Goal: Contribute content: Add original content to the website for others to see

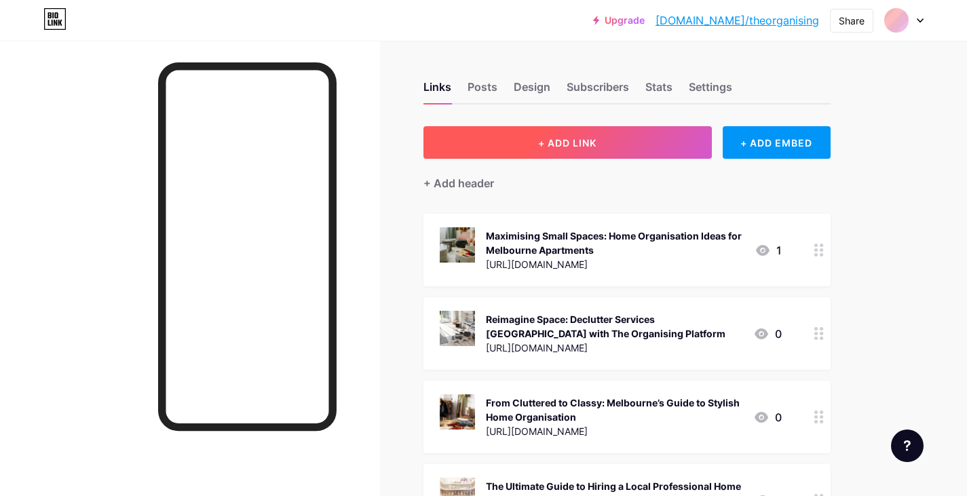
click at [554, 135] on button "+ ADD LINK" at bounding box center [567, 142] width 288 height 33
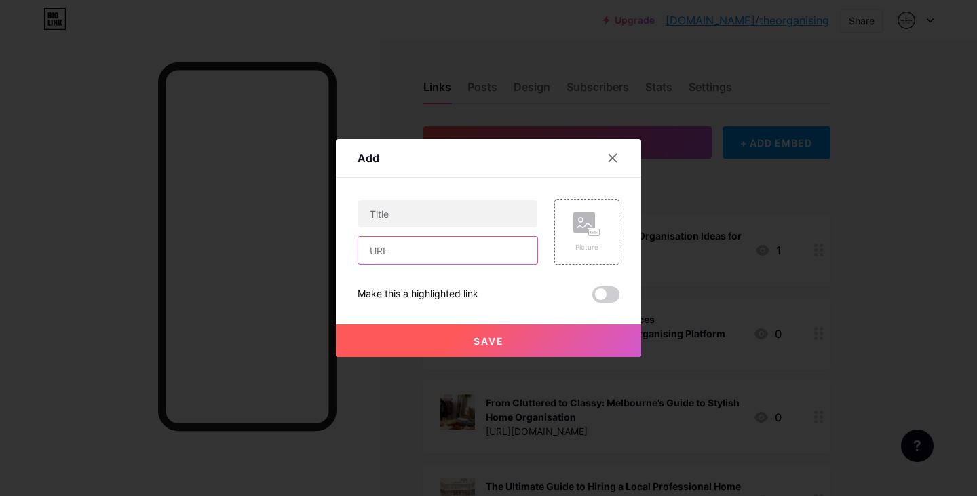
click at [400, 254] on input "text" at bounding box center [447, 250] width 179 height 27
paste input "[URL][DOMAIN_NAME]"
type input "[URL][DOMAIN_NAME]"
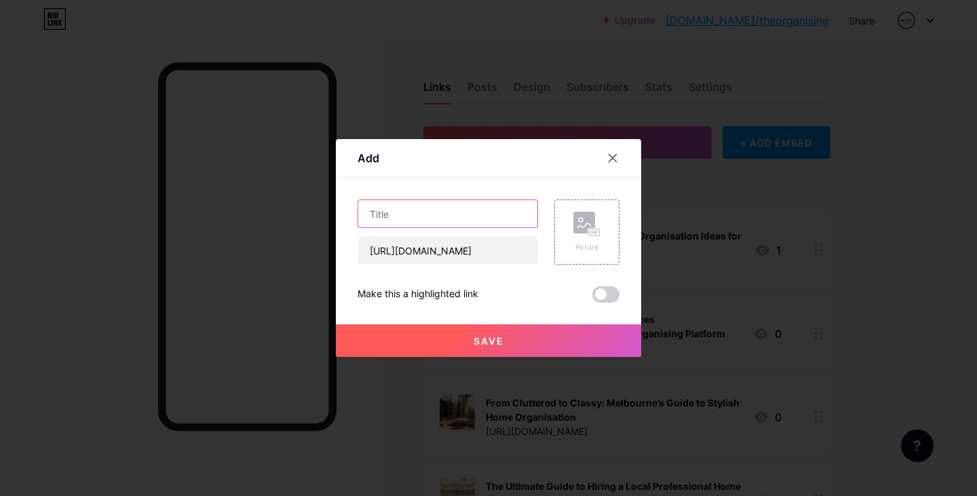
click at [430, 222] on input "text" at bounding box center [447, 213] width 179 height 27
click at [590, 235] on rect at bounding box center [594, 232] width 11 height 7
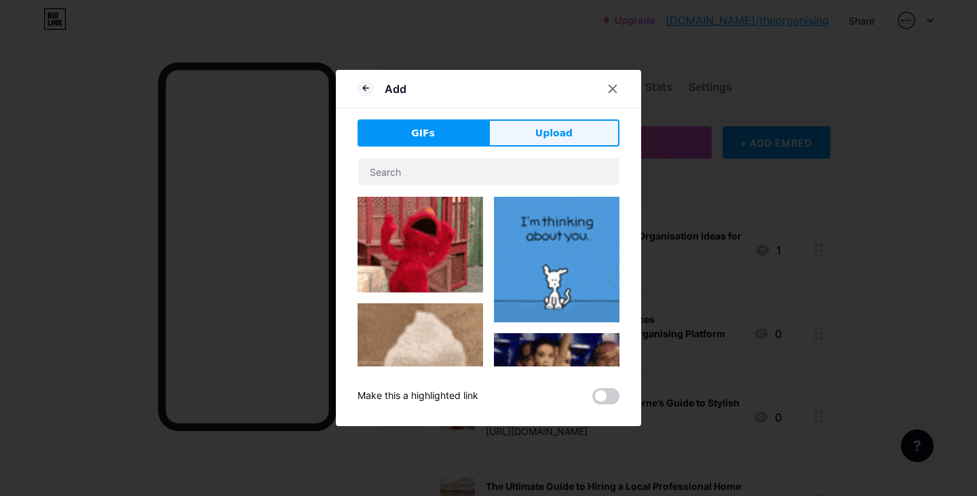
click at [526, 132] on button "Upload" at bounding box center [554, 132] width 131 height 27
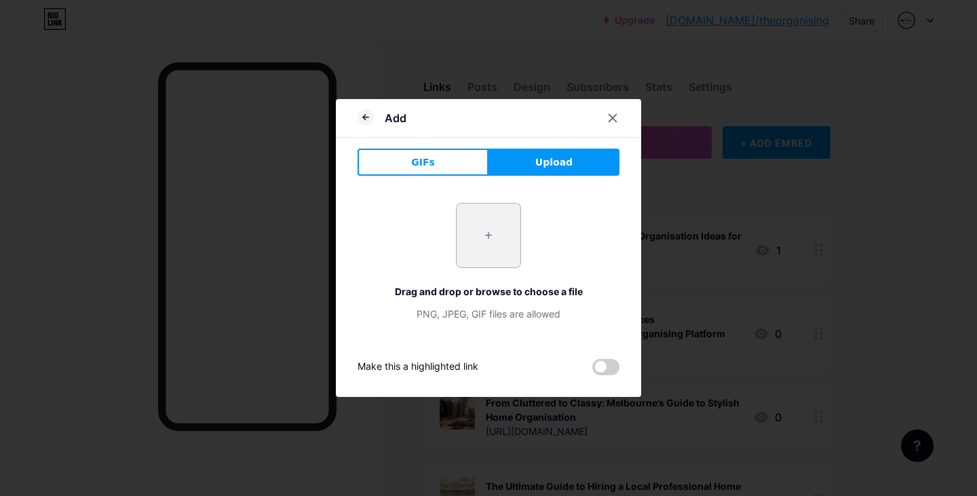
click at [482, 225] on input "file" at bounding box center [489, 236] width 64 height 64
type input "C:\fakepath\Hastings-Rd-Hawthorn-declutter-beforeafter.png"
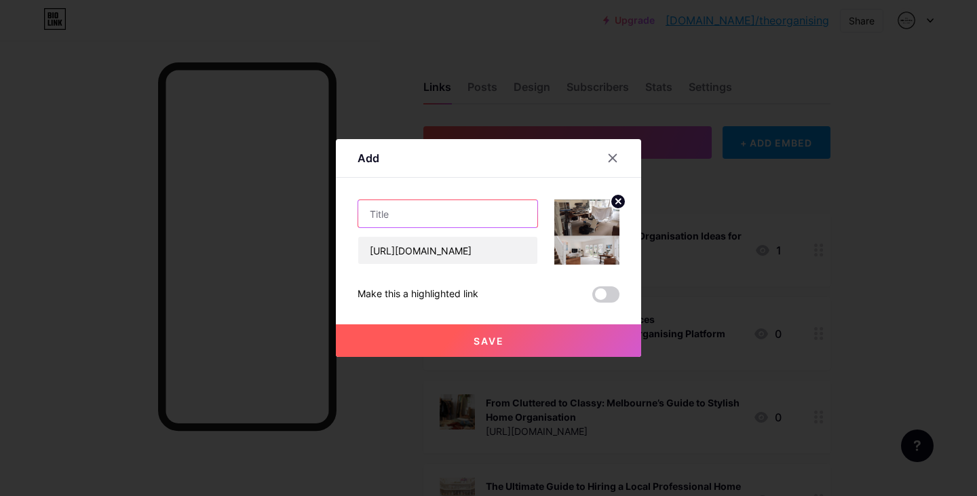
click at [394, 221] on input "text" at bounding box center [447, 213] width 179 height 27
paste input "How Declutter Services Improve Home Organisation"
type input "How Declutter Services Improve Home Organisation"
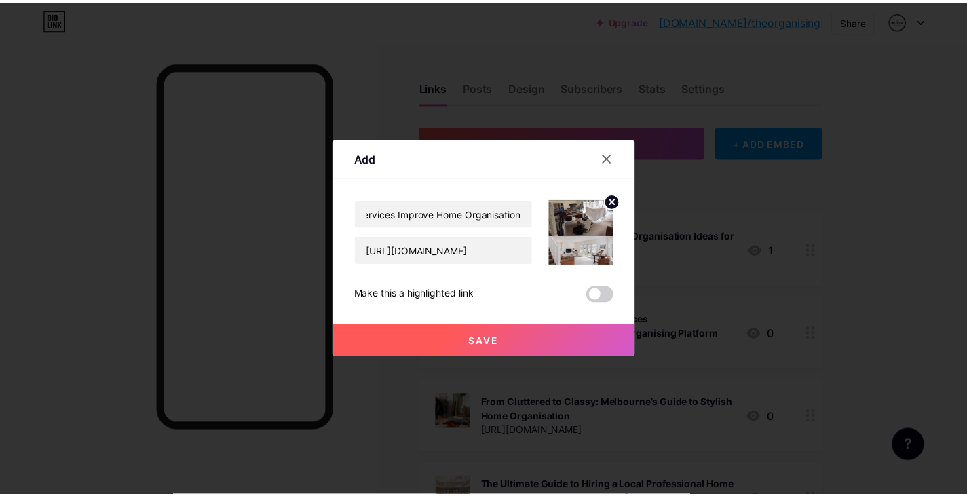
scroll to position [0, 0]
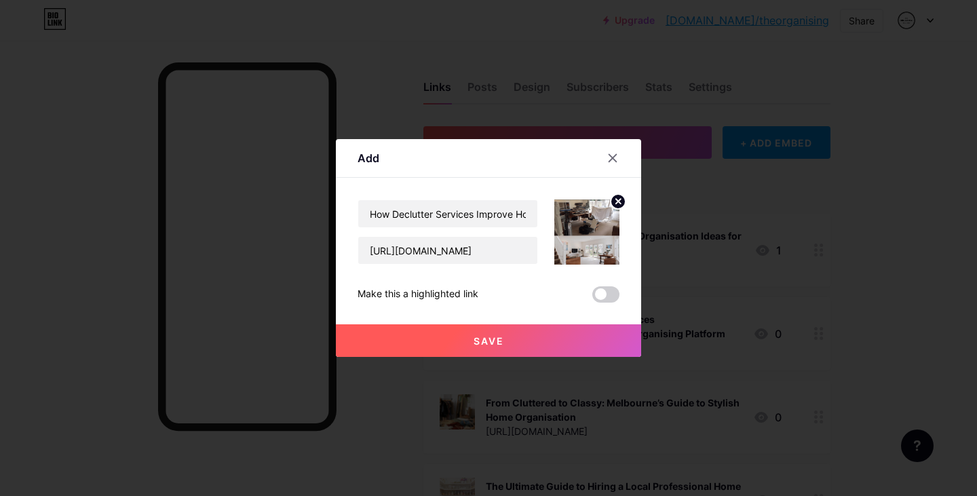
click at [501, 346] on span "Save" at bounding box center [489, 341] width 31 height 12
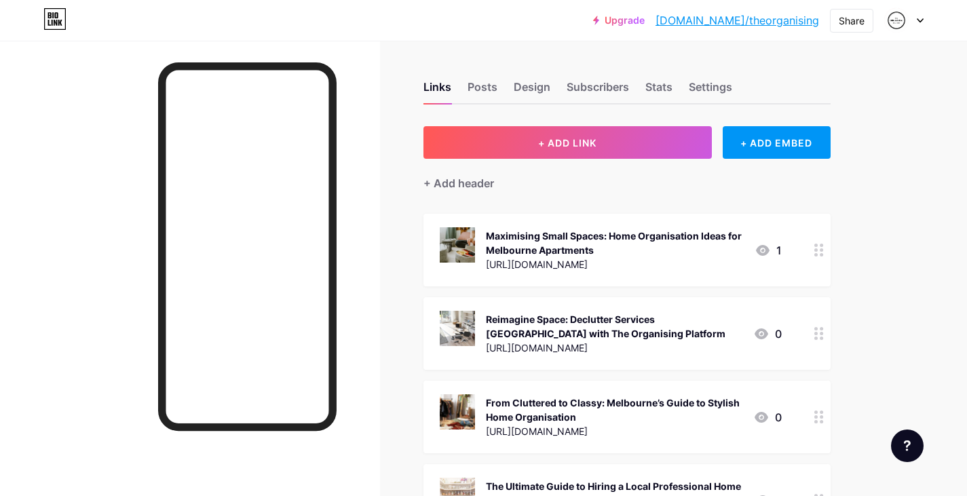
click at [760, 19] on link "[DOMAIN_NAME]/theorganising" at bounding box center [737, 20] width 164 height 16
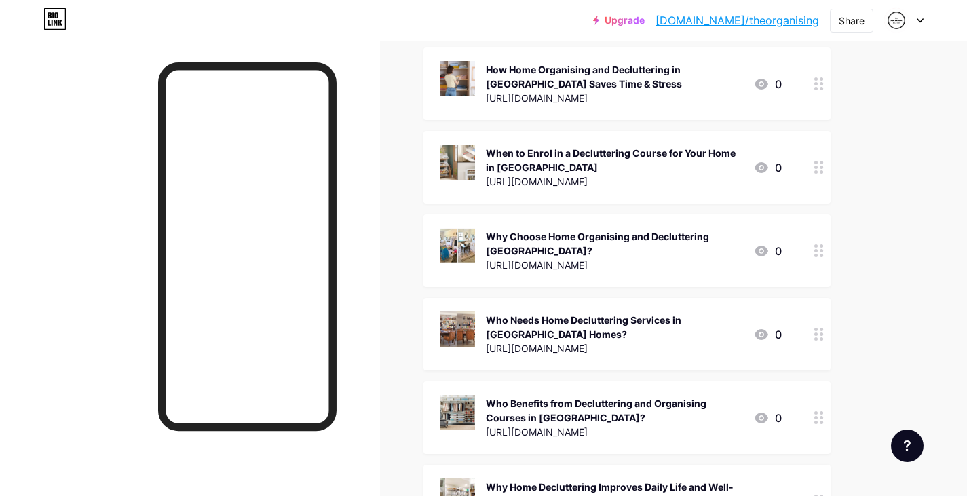
scroll to position [704, 0]
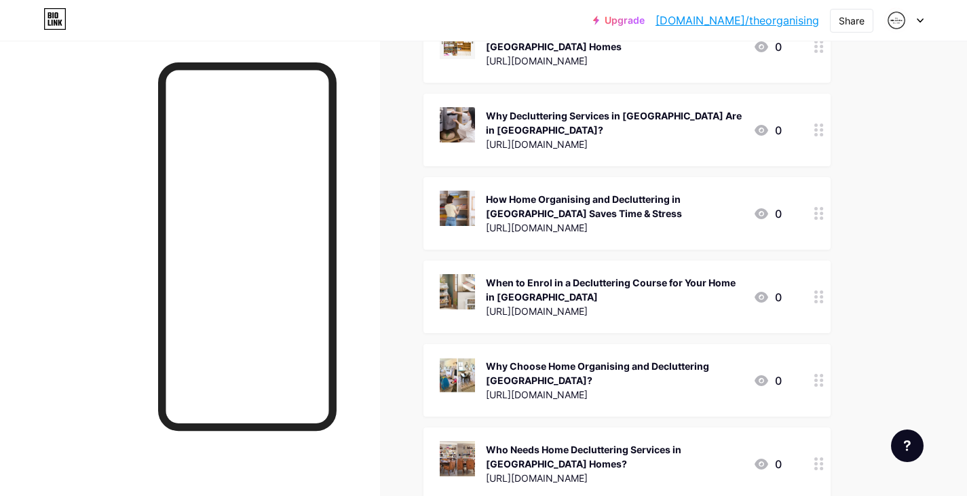
click at [805, 20] on link "[DOMAIN_NAME]/theorganising" at bounding box center [737, 20] width 164 height 16
